Goal: Answer question/provide support

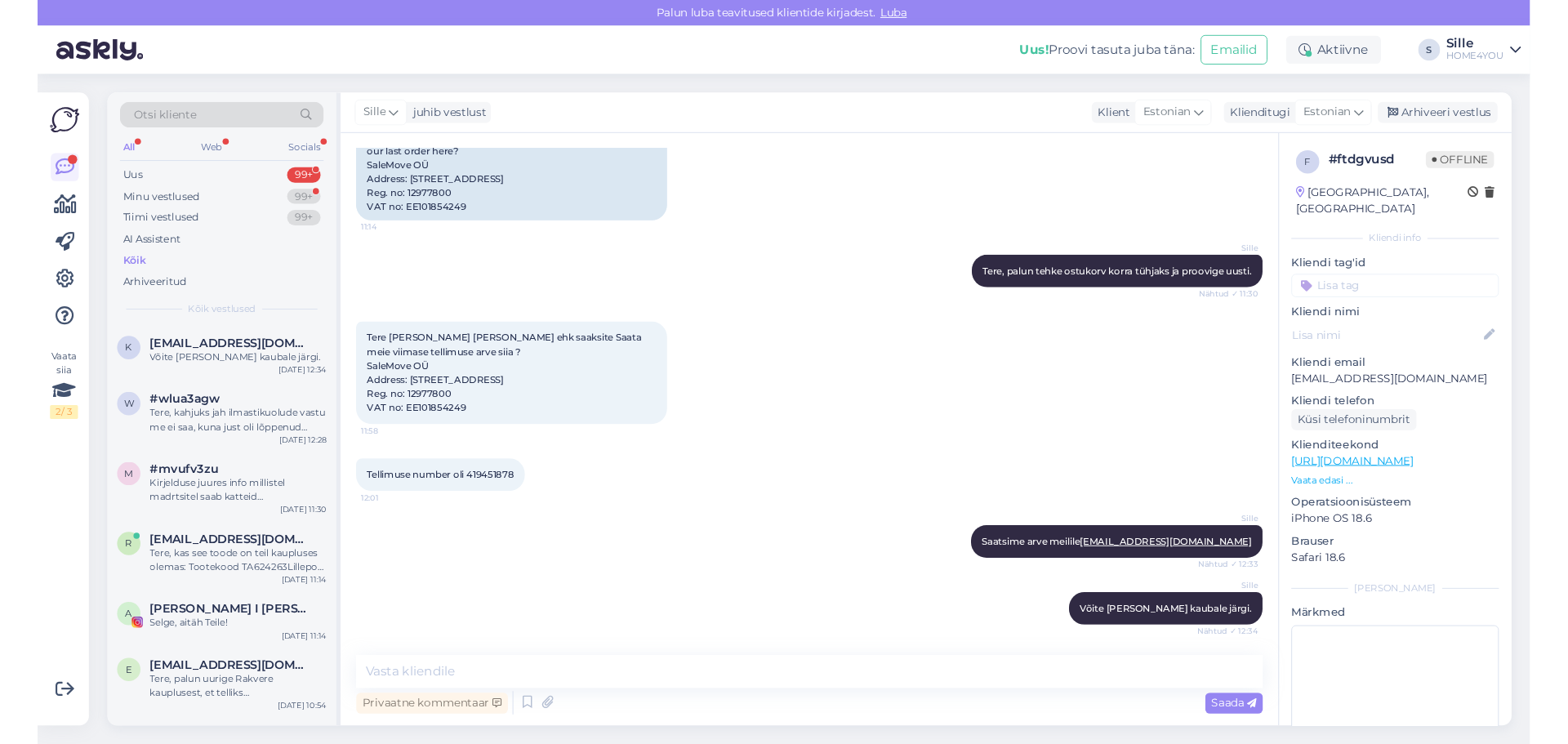
scroll to position [576, 0]
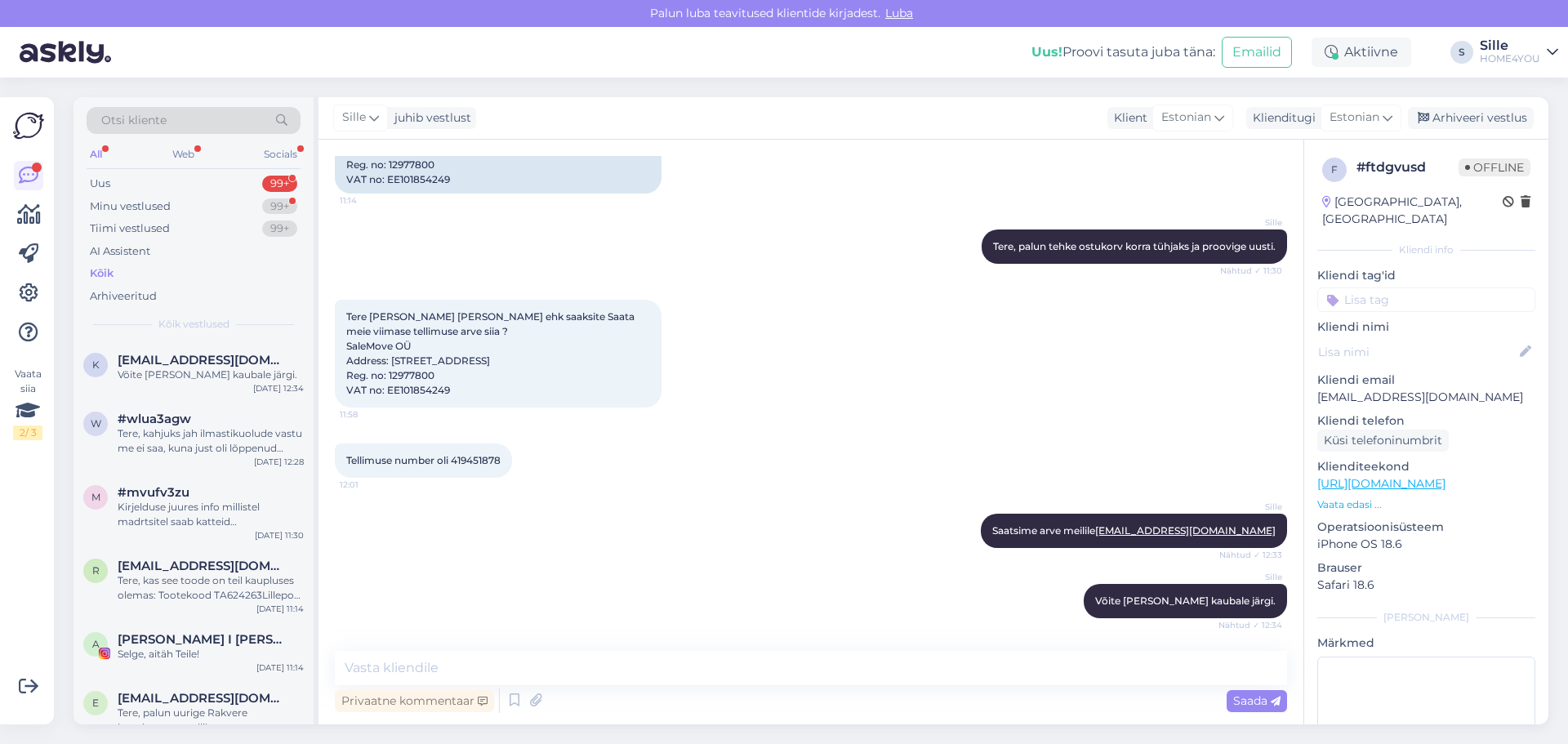
click at [96, 280] on div "Kõik" at bounding box center [101, 273] width 23 height 16
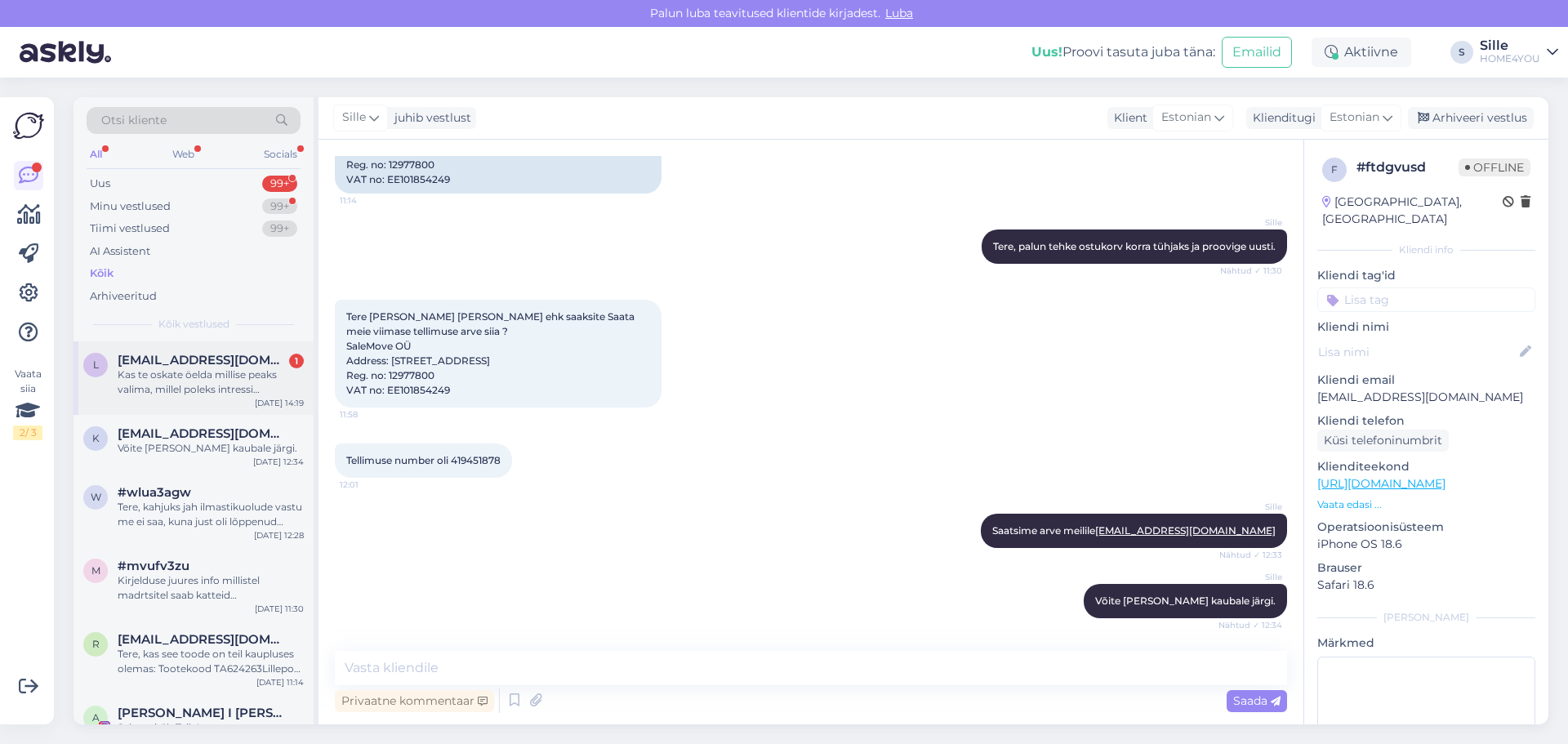
click at [206, 379] on div "Kas te oskate öelda millise peaks valima, millel poleks intressi järelmaksuga?" at bounding box center [210, 382] width 186 height 30
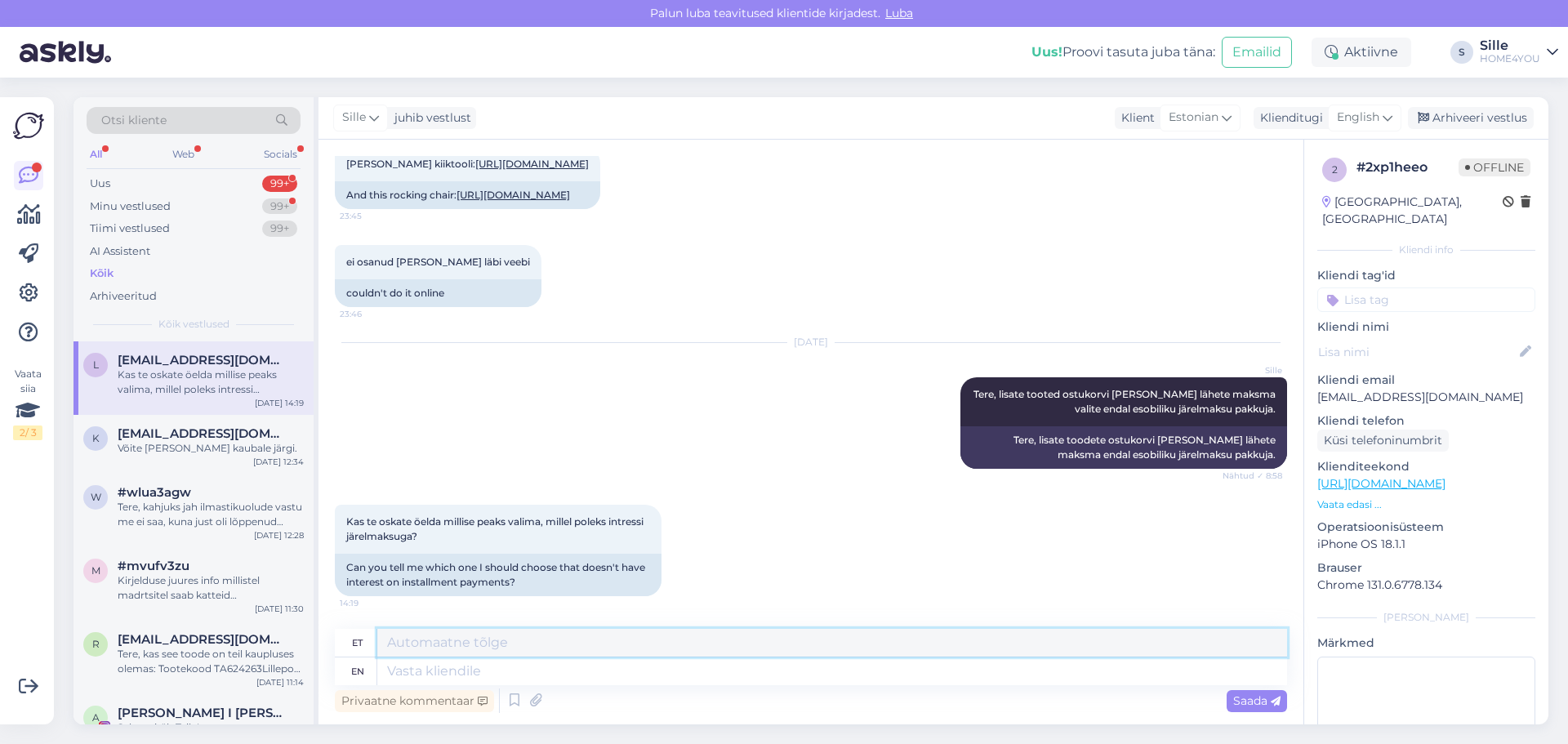
click at [595, 637] on textarea at bounding box center [832, 642] width 910 height 28
click at [589, 675] on textarea at bounding box center [832, 671] width 910 height 28
click at [590, 670] on textarea at bounding box center [832, 671] width 910 height 28
type textarea "peate"
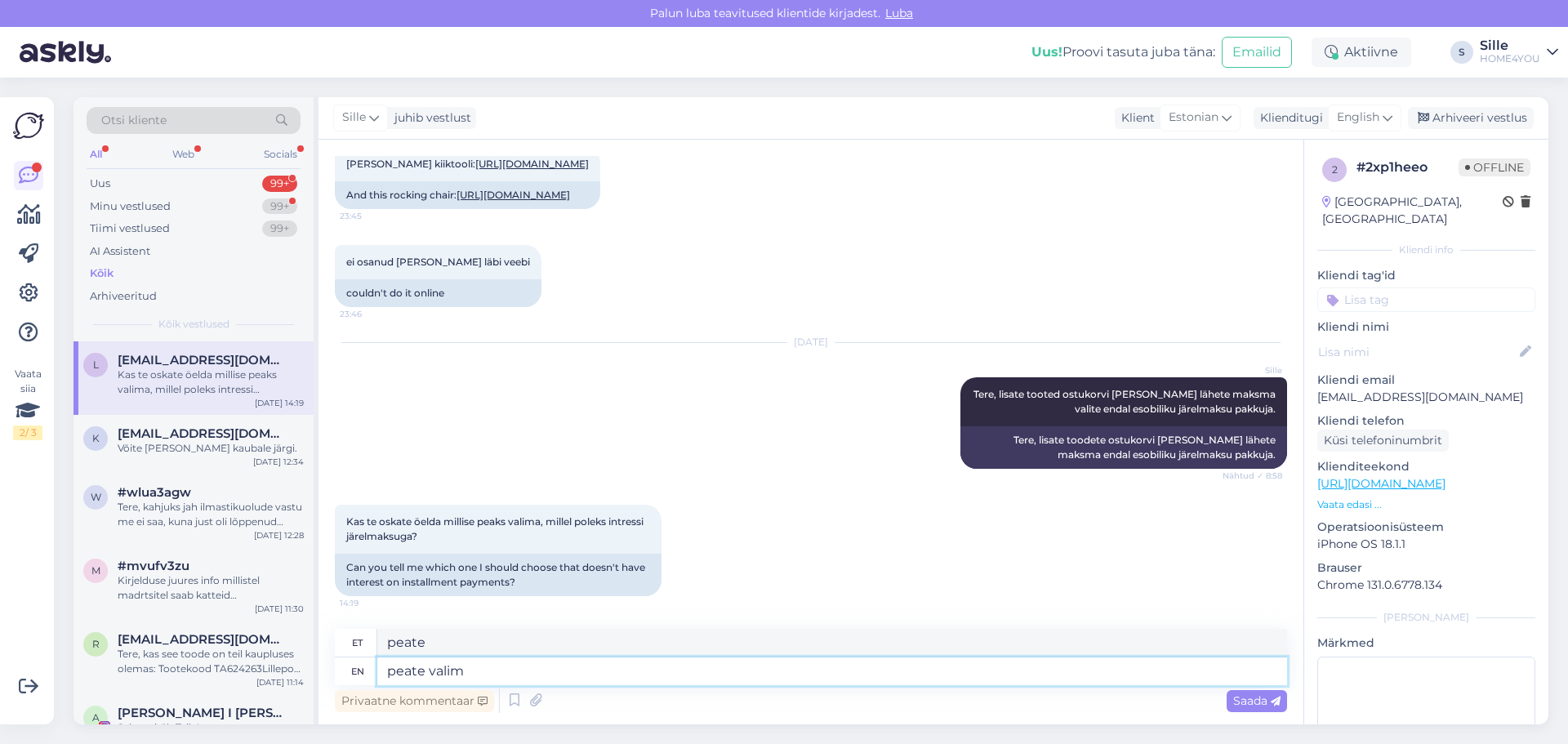
type textarea "peate valim"
drag, startPoint x: 557, startPoint y: 678, endPoint x: 361, endPoint y: 680, distance: 196.0
click at [369, 679] on div "en peate valim" at bounding box center [811, 671] width 952 height 28
paste textarea "Inbanki järelmaksu tingimused: Summa 100 - 10 000 € Periood 3 - 48 kuud Sissema…"
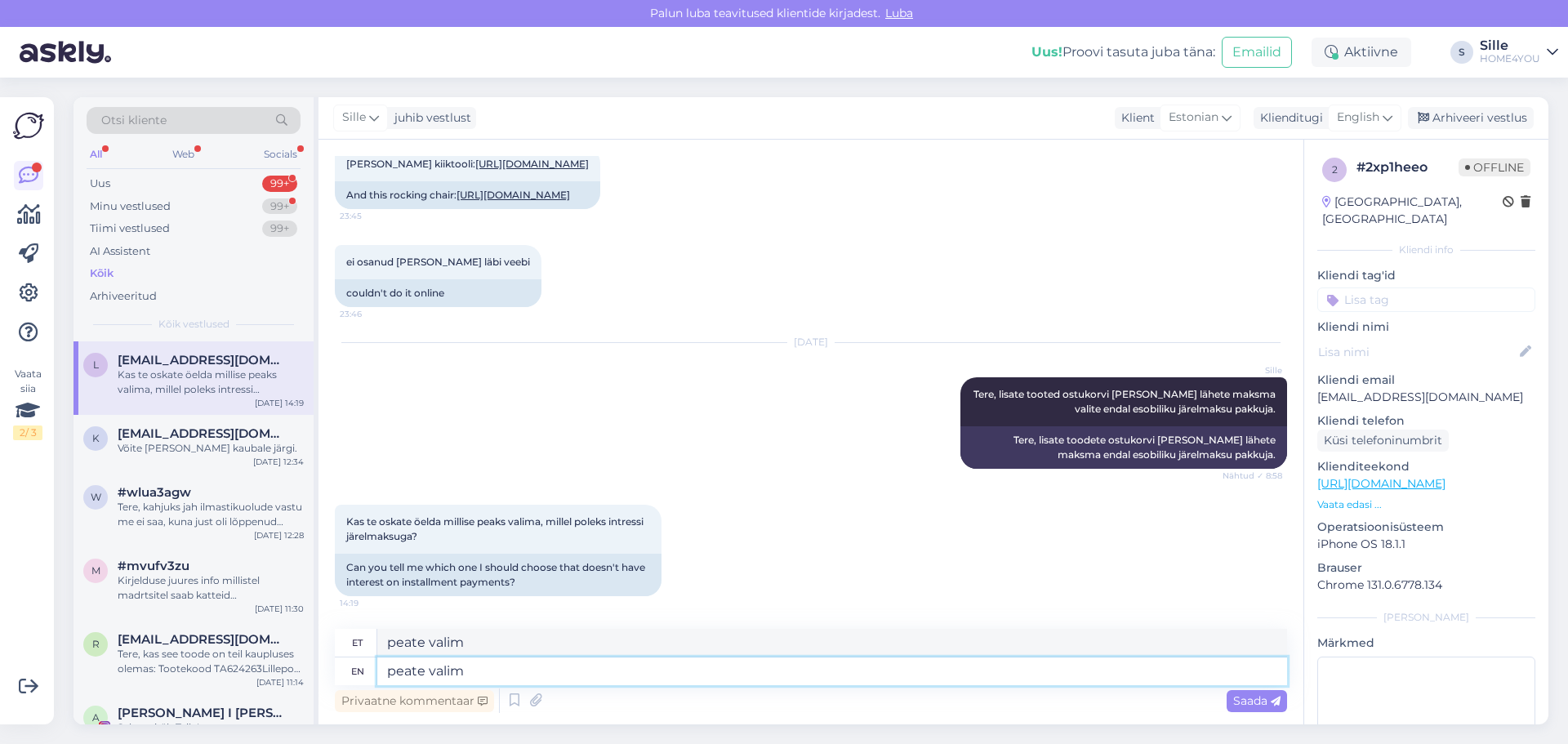
type textarea "Inbanki järelmaksu tingimused: Summa 100 - 10 000 € Periood 3 - 48 kuud Sissema…"
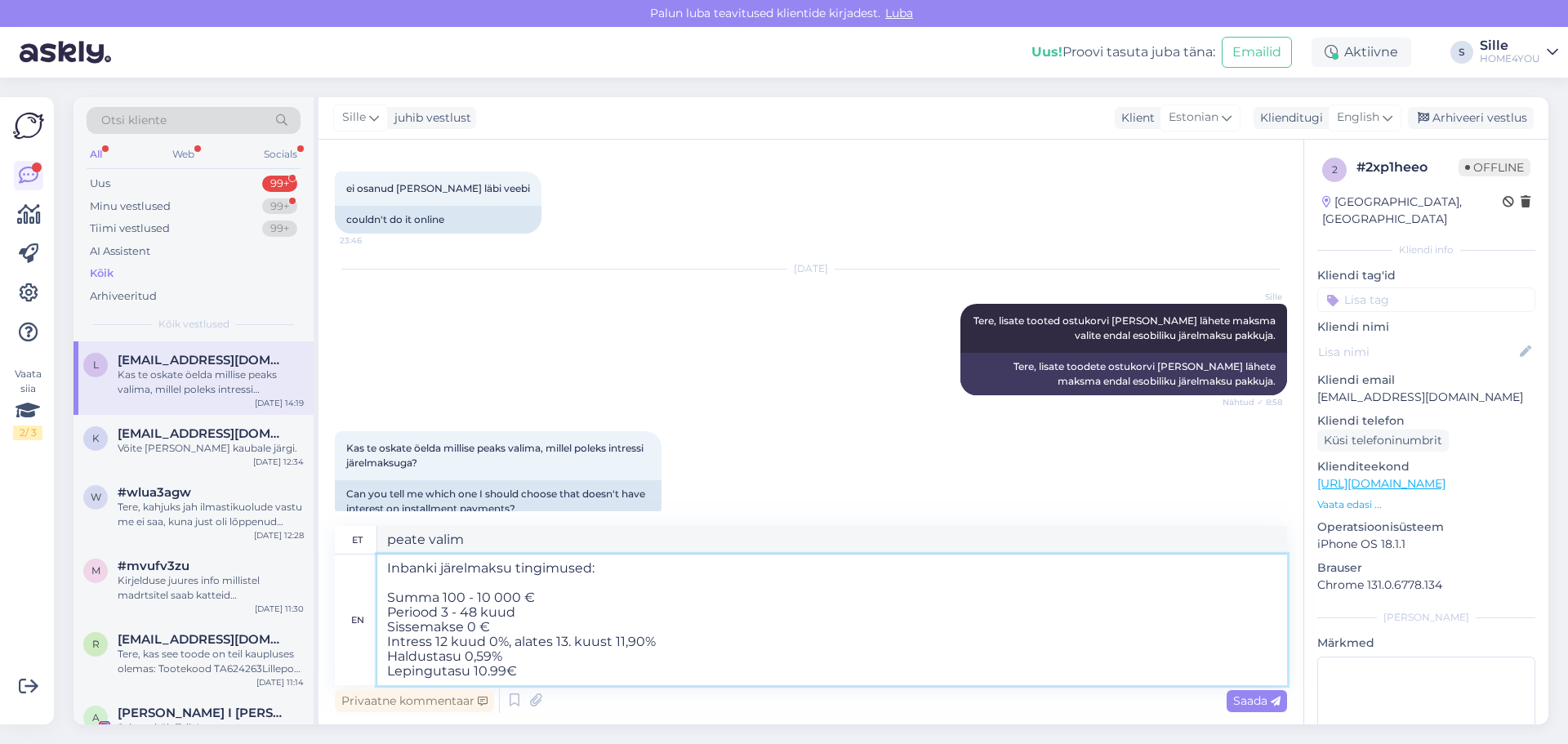
type textarea "Inbanki järelmaksu tingimused: Summa 100 - 10 000 € Periood 3 - 48 kuud Sissema…"
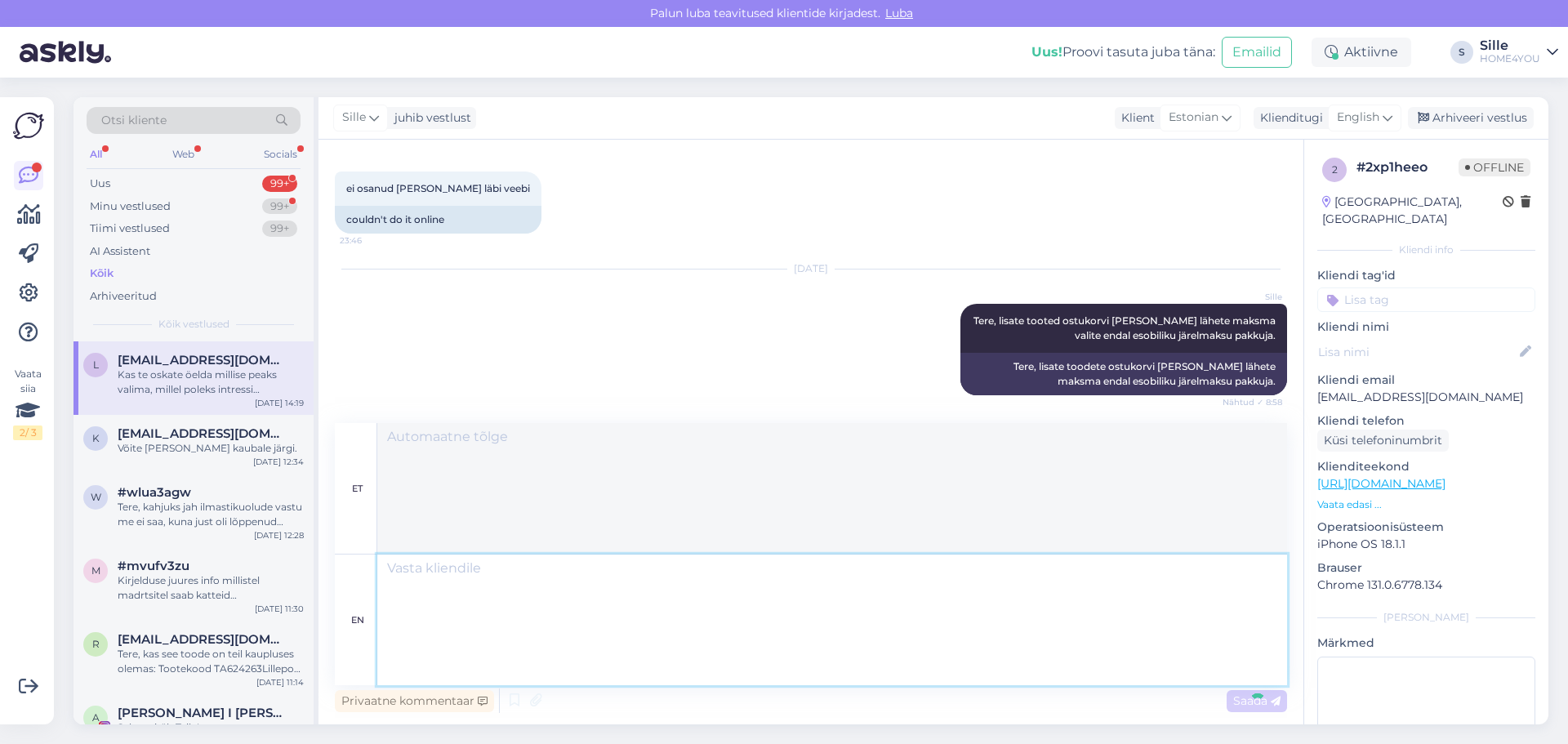
scroll to position [713, 0]
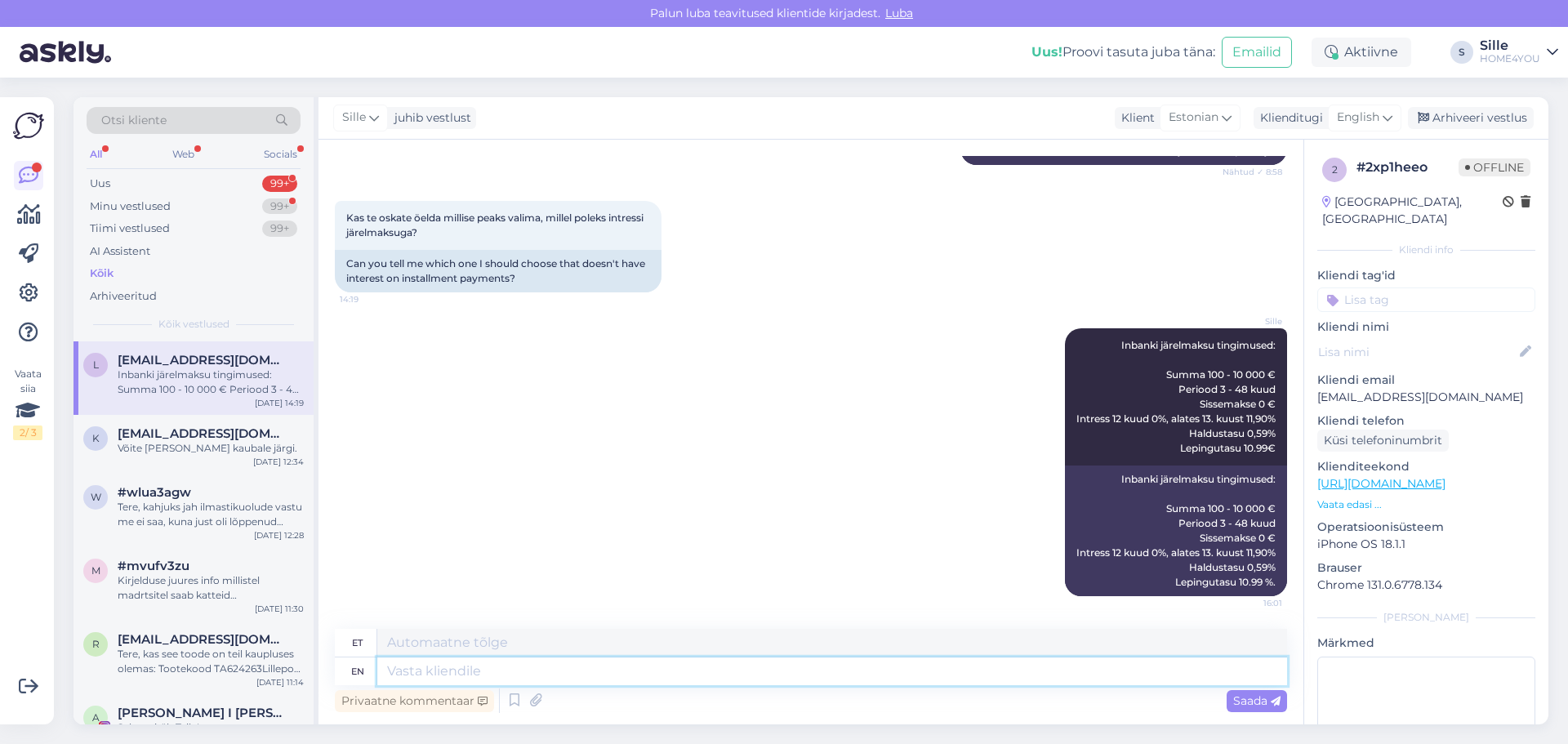
click at [669, 665] on textarea at bounding box center [832, 671] width 910 height 28
paste textarea "Home4you järelmaks 12 kuuks: Intress 0 % Sissemakse 0 eurot Lepingutasu 19,90 e…"
type textarea "Home4you järelmaks 12 kuuks: Intress 0 % Sissemakse 0 eurot Lepingutasu 19,90 e…"
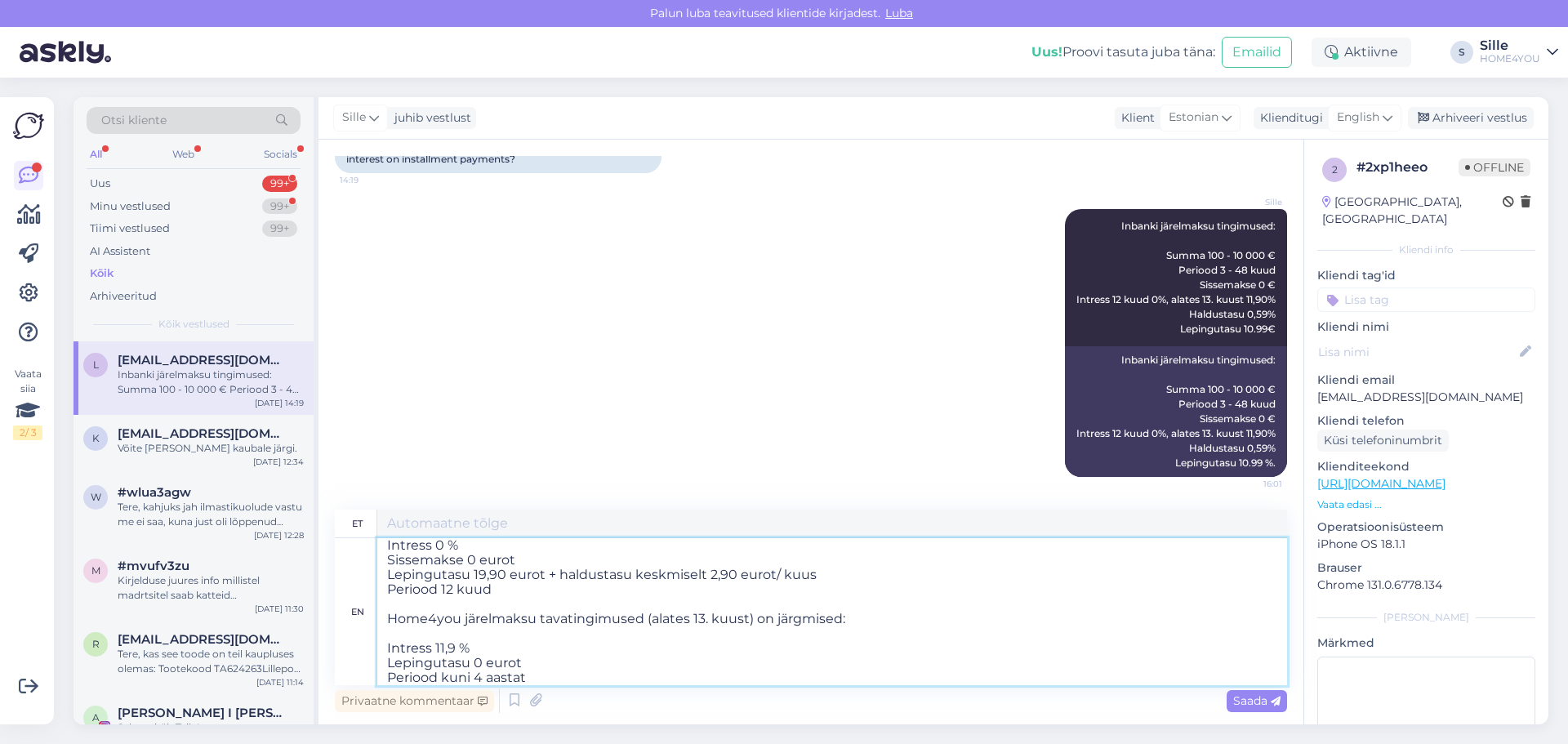
type textarea "Home4you järelmaks 12 kuuks: Intress 0 % Sissemakse 0 eurot Lepingutasu 19,90 e…"
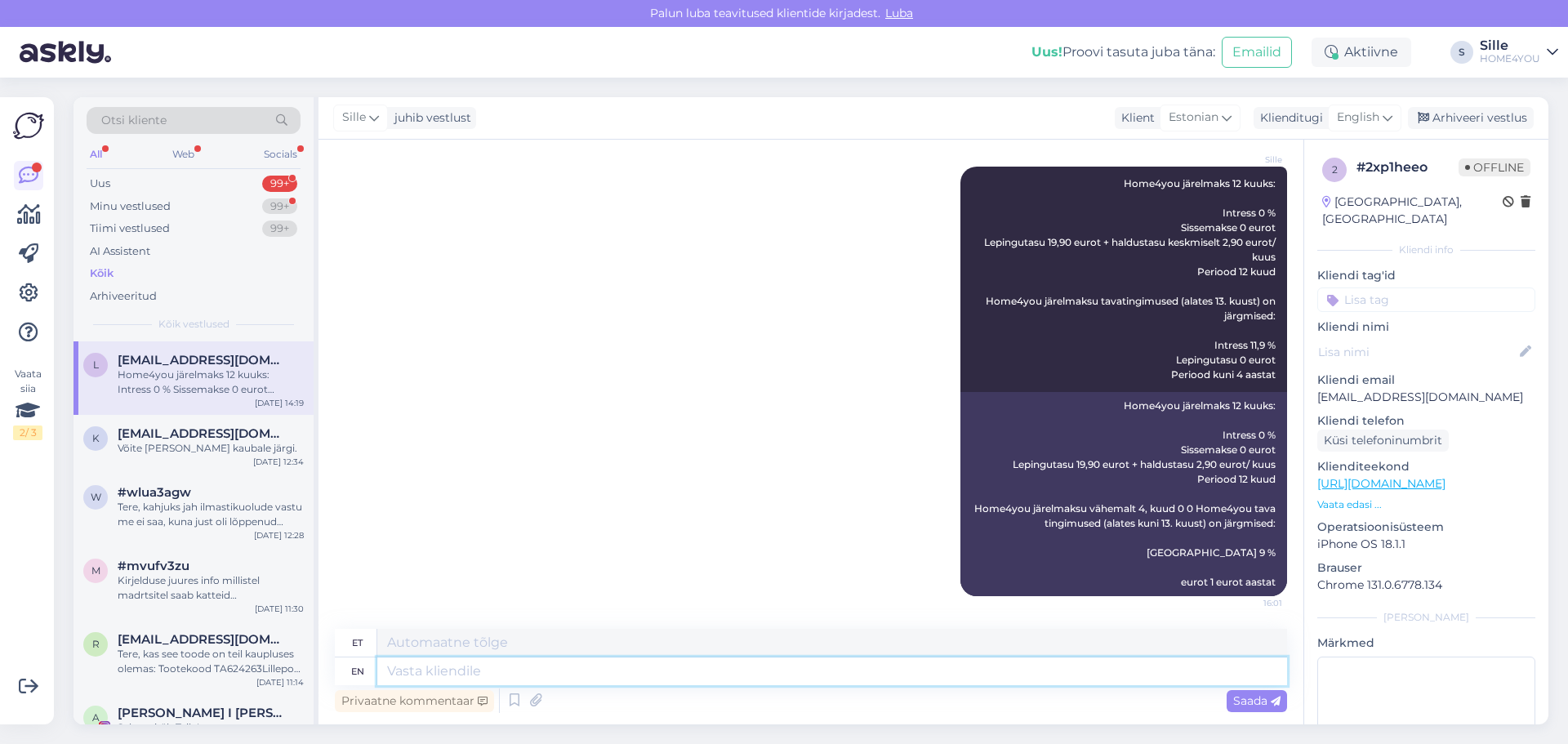
scroll to position [1178, 0]
click at [561, 674] on textarea at bounding box center [832, 671] width 910 height 28
paste textarea "Liisi järelmaks 12 kuuks: Intress 0 %, alates 13 kuust tavaintress 10,9% Sissem…"
type textarea "Liisi järelmaks 12 kuuks: Intress 0 %, alates 13 kuust tavaintress 10,9% Sissem…"
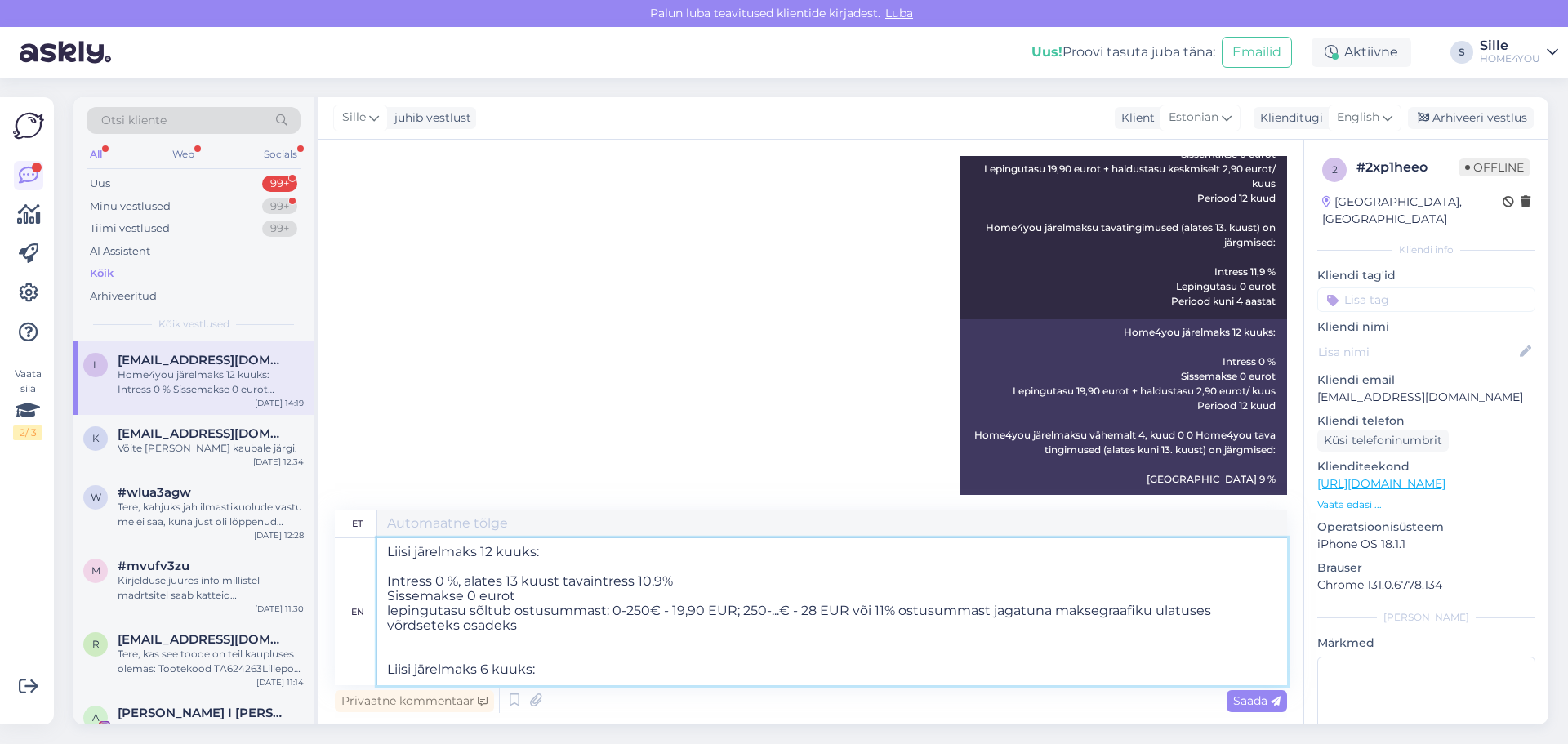
scroll to position [1297, 0]
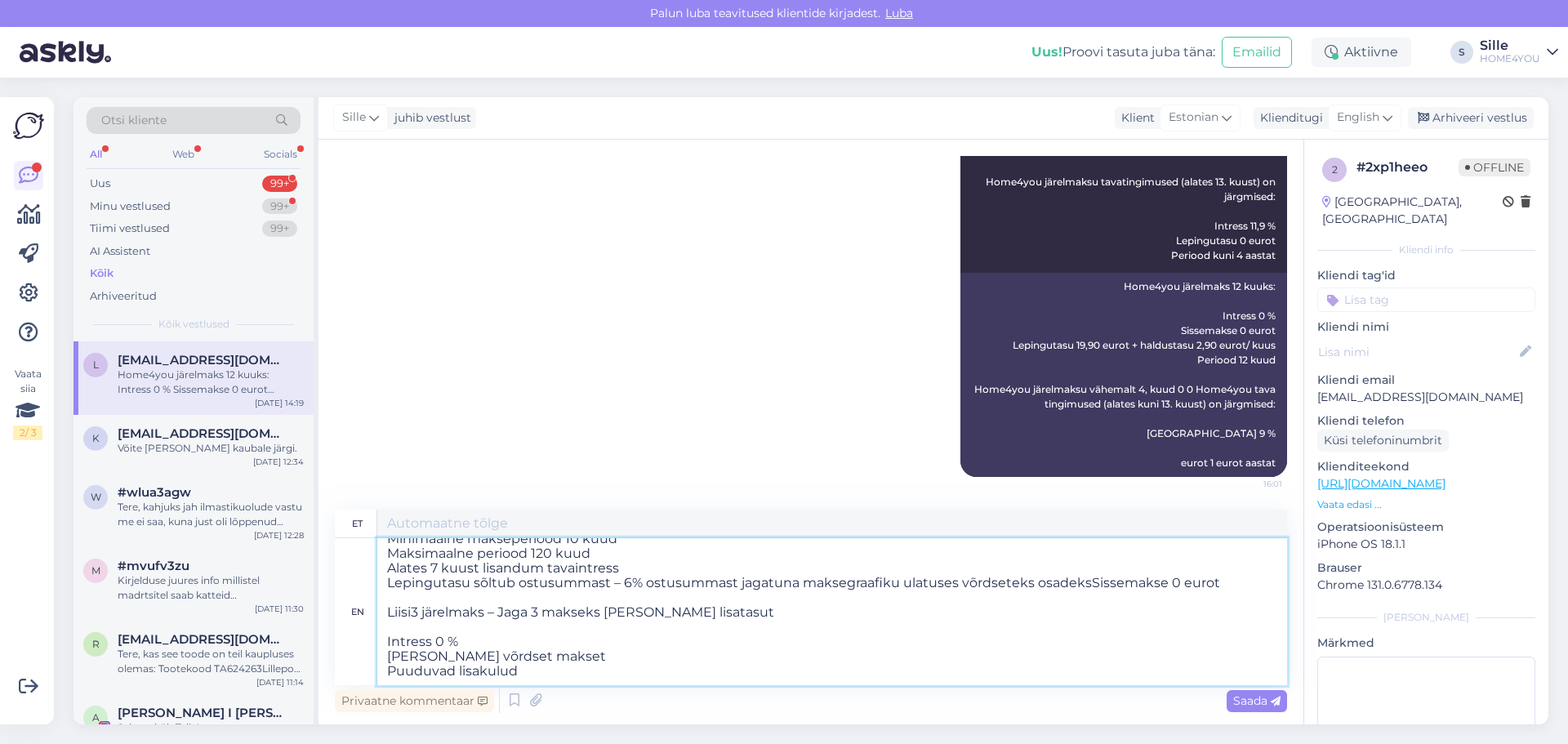
type textarea "Liisimaks 12 kuuks: Intress 0 %, alates 13 kuust tavaintress 10,9% Sissemakse 0…"
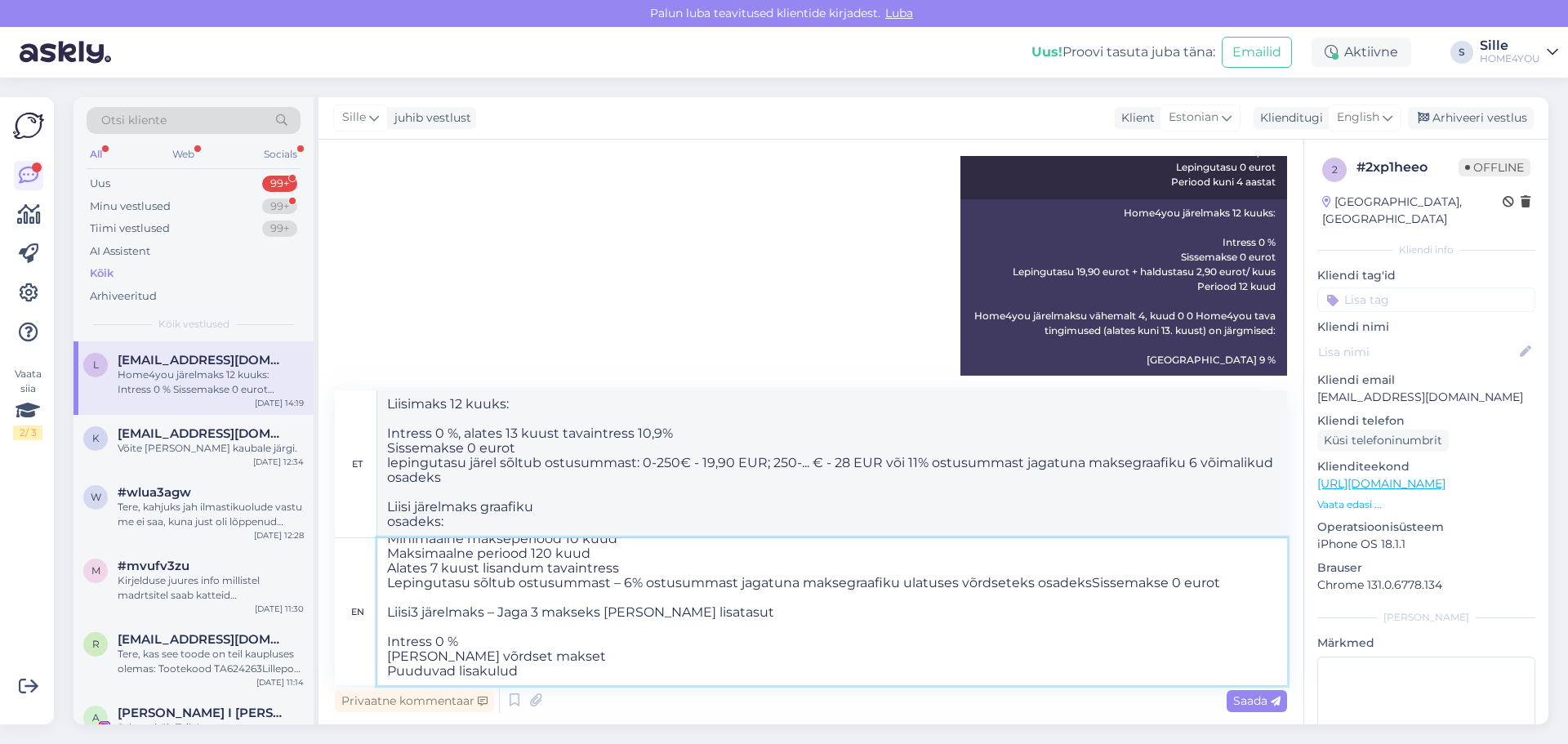
scroll to position [1417, 0]
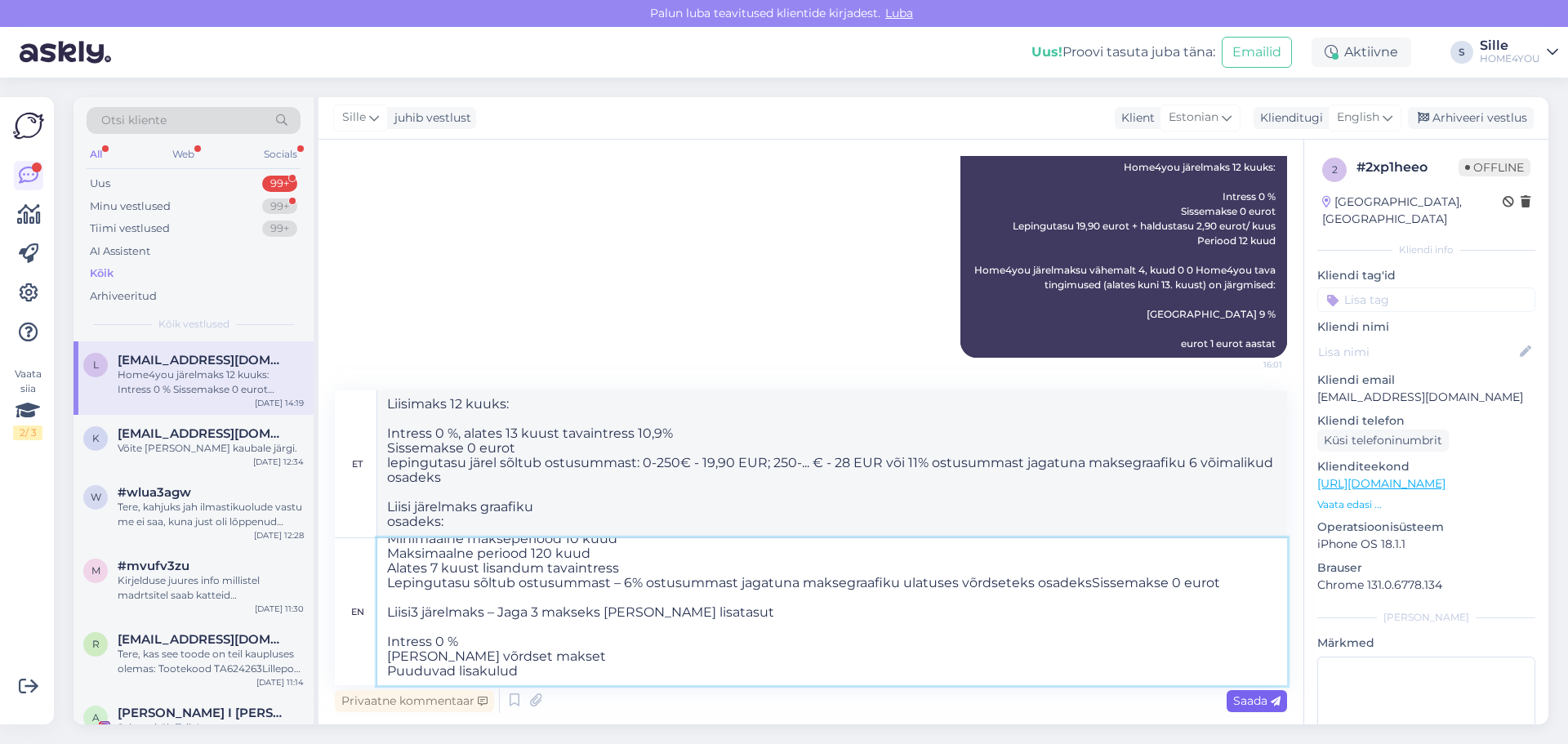
type textarea "Liisi järelmaks 12 kuuks: Intress 0 %, alates 13 kuust tavaintress 10,9% Sissem…"
click at [1259, 701] on span "Saada" at bounding box center [1256, 700] width 48 height 15
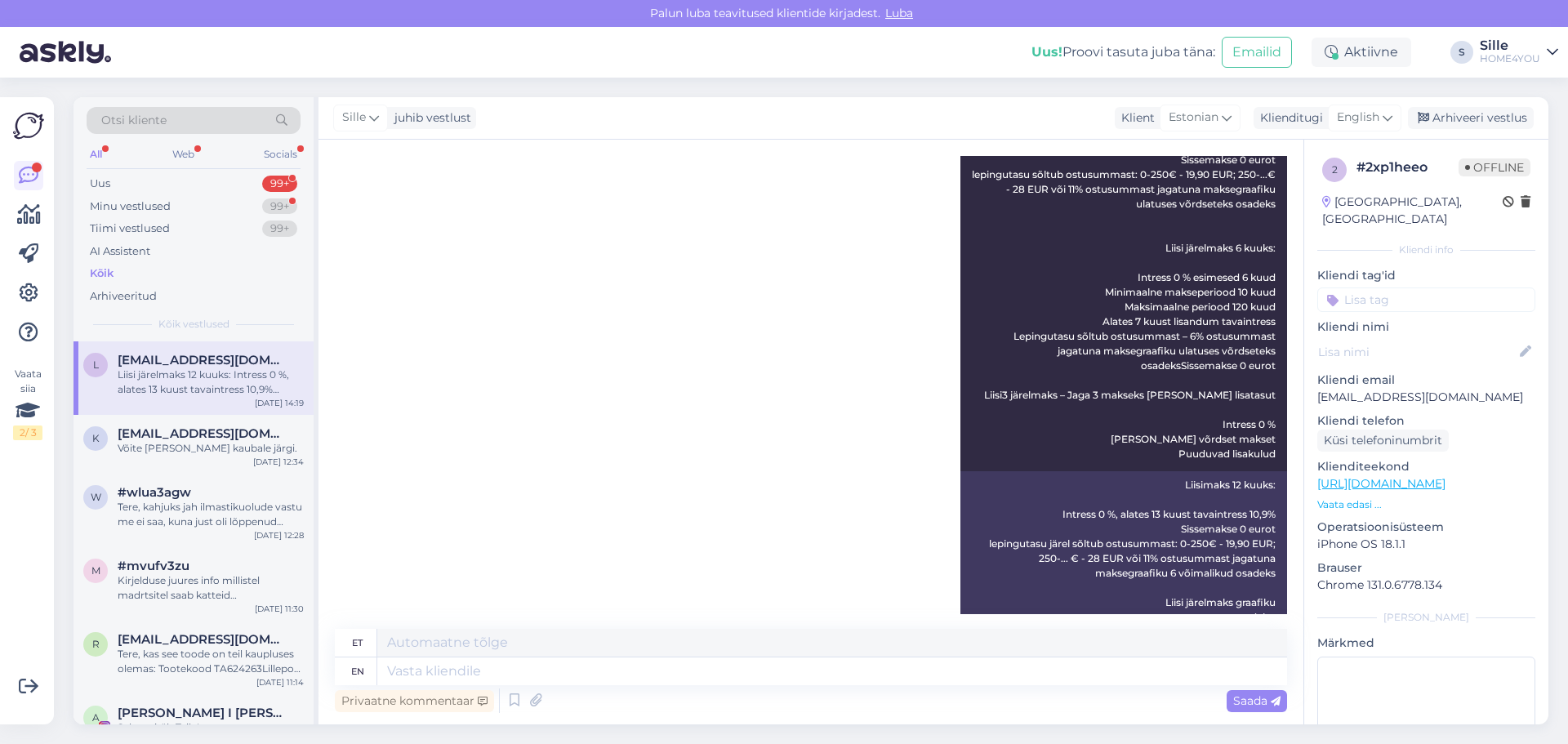
scroll to position [1625, 0]
